Goal: Task Accomplishment & Management: Use online tool/utility

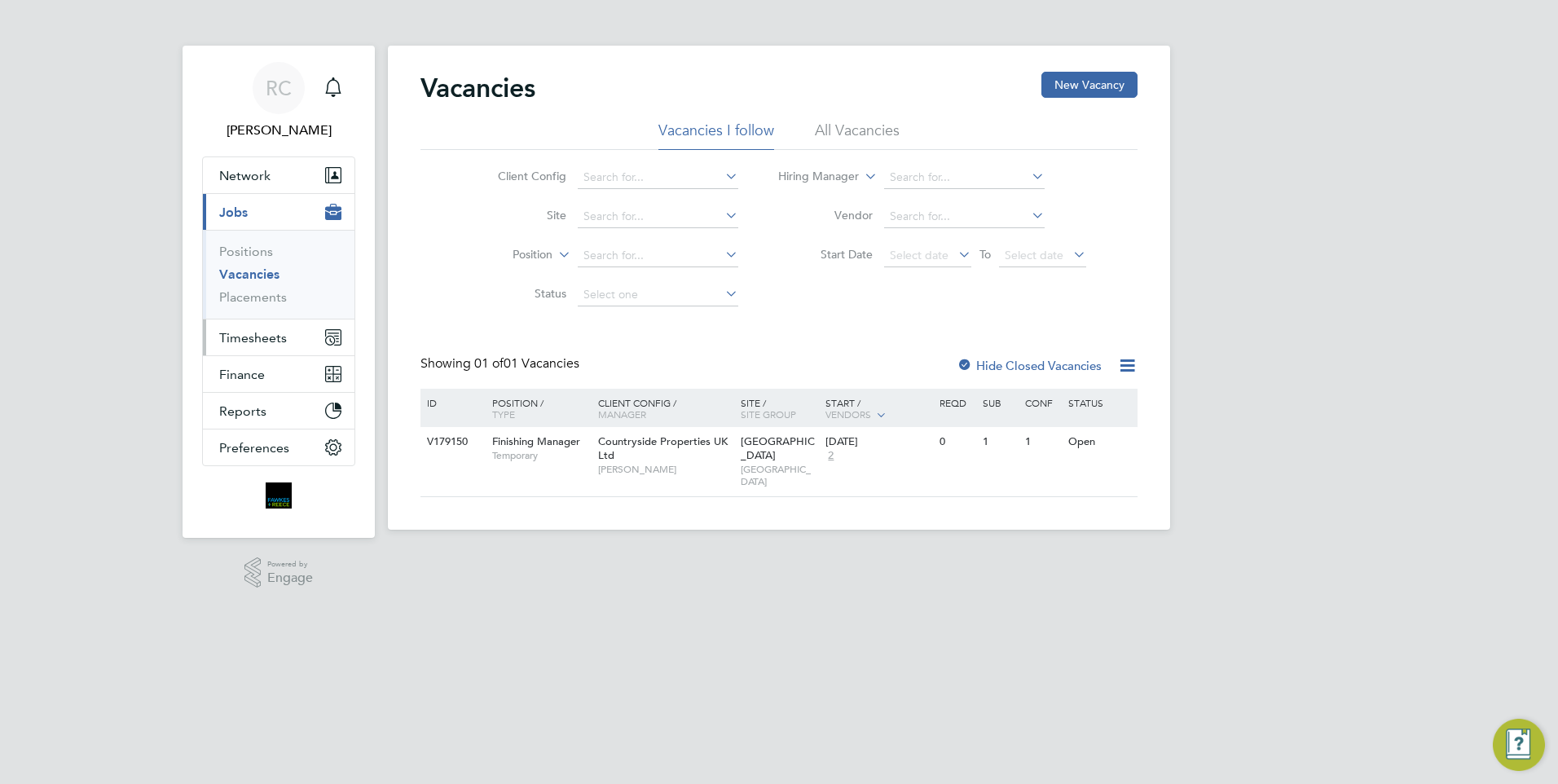
click at [252, 332] on span "Timesheets" at bounding box center [253, 338] width 68 height 16
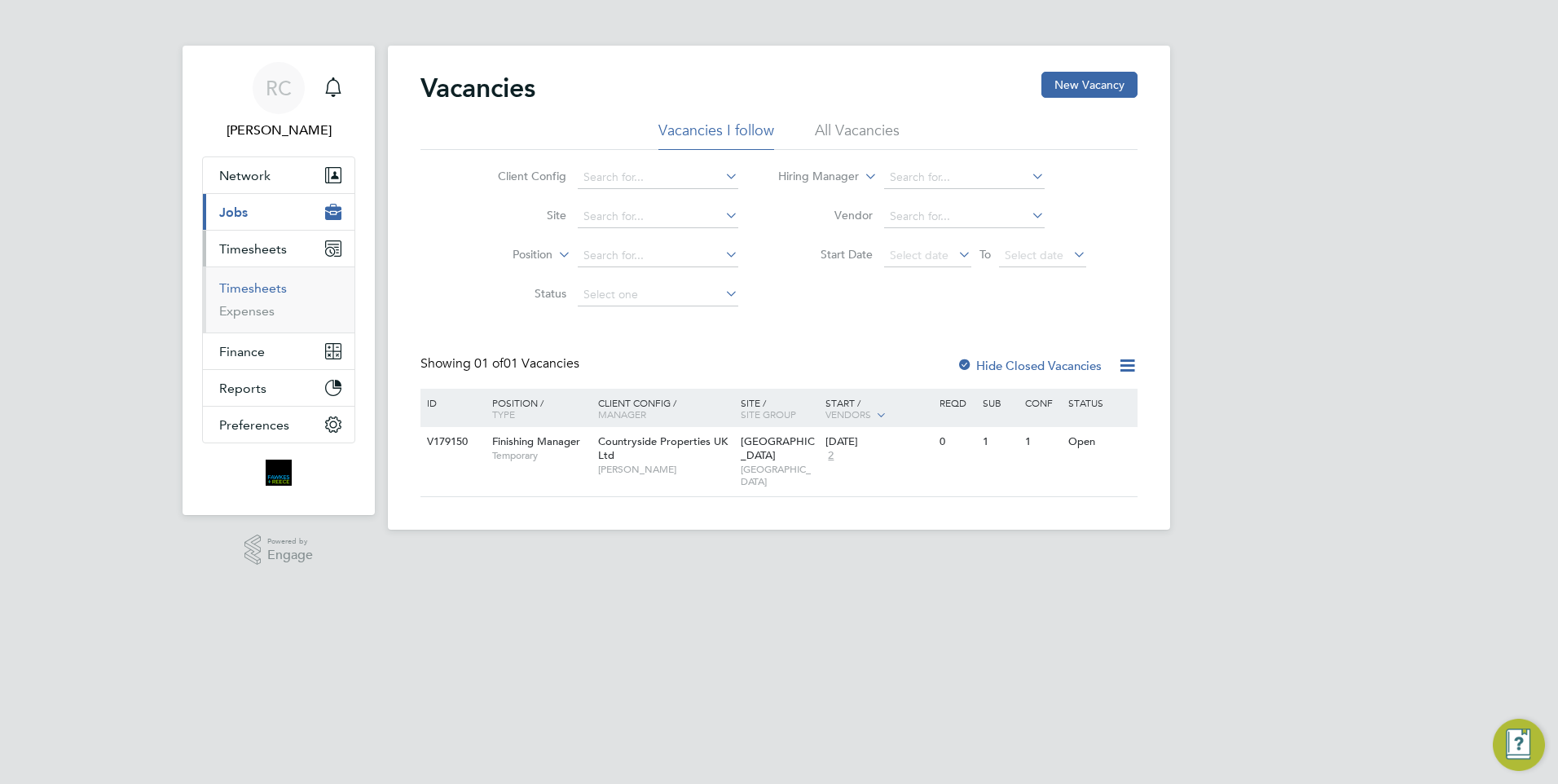
click at [263, 285] on link "Timesheets" at bounding box center [253, 288] width 68 height 16
